Goal: Navigation & Orientation: Find specific page/section

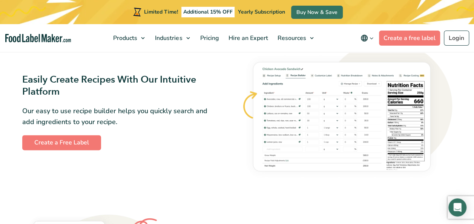
scroll to position [415, 0]
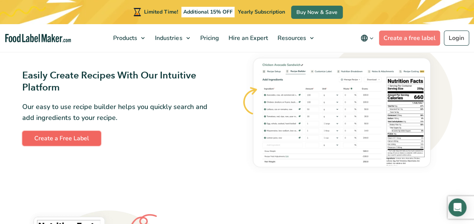
click at [41, 141] on link "Create a Free Label" at bounding box center [61, 138] width 79 height 15
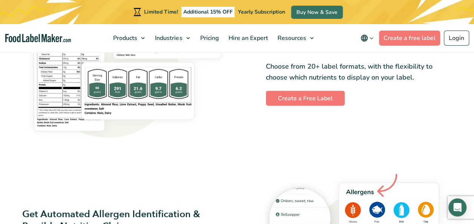
scroll to position [676, 0]
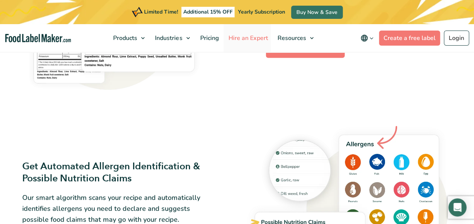
click at [256, 38] on span "Hire an Expert" at bounding box center [247, 38] width 43 height 8
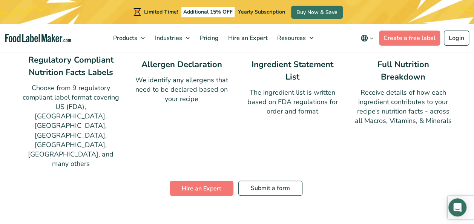
scroll to position [716, 0]
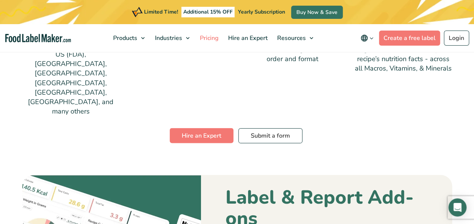
click at [201, 37] on span "Pricing" at bounding box center [208, 38] width 22 height 8
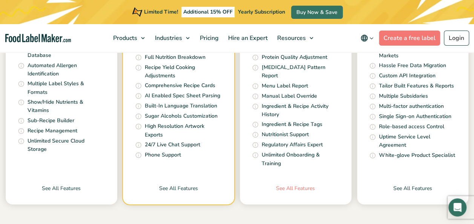
scroll to position [339, 0]
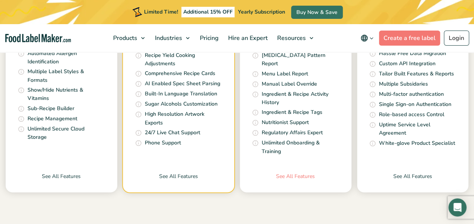
click at [291, 172] on link "See All Features" at bounding box center [296, 182] width 112 height 20
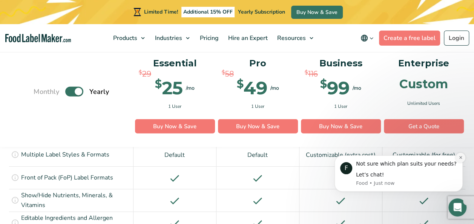
click at [461, 157] on icon "Dismiss notification" at bounding box center [460, 157] width 4 height 4
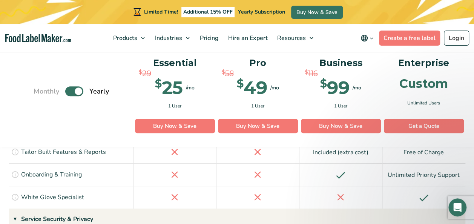
scroll to position [1730, 0]
